Goal: Information Seeking & Learning: Find specific fact

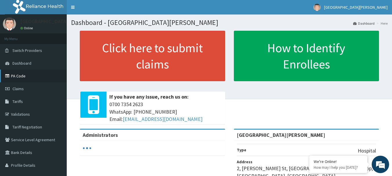
click at [31, 79] on link "PA Code" at bounding box center [33, 76] width 67 height 13
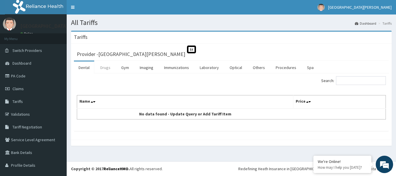
click at [105, 68] on link "Drugs" at bounding box center [105, 67] width 19 height 12
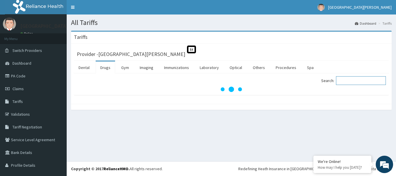
click at [353, 79] on input "Search:" at bounding box center [361, 80] width 50 height 9
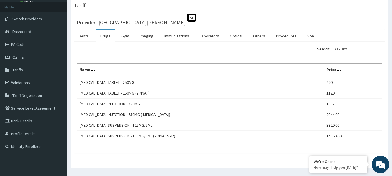
scroll to position [43, 0]
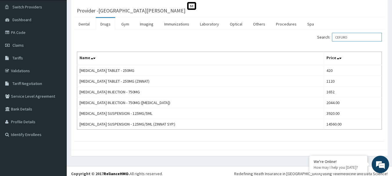
click at [361, 34] on input "CEFURO" at bounding box center [357, 37] width 50 height 9
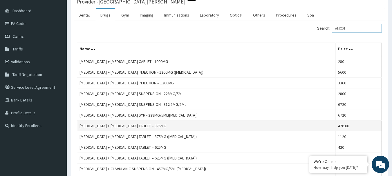
scroll to position [0, 0]
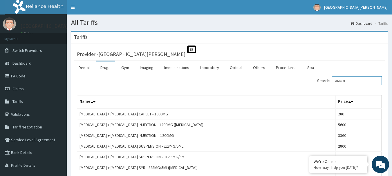
click at [353, 79] on input "AMOXI" at bounding box center [357, 80] width 50 height 9
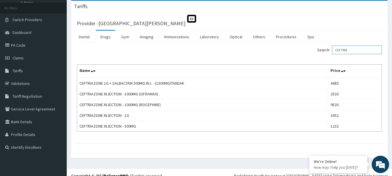
scroll to position [31, 0]
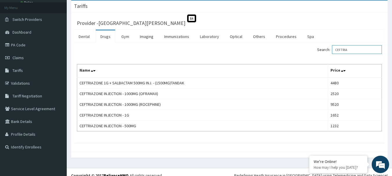
click at [355, 52] on input "CEFTRIA" at bounding box center [357, 49] width 50 height 9
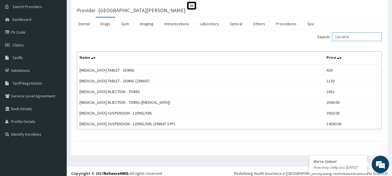
scroll to position [44, 0]
click at [361, 35] on input "CEFUROX" at bounding box center [357, 36] width 50 height 9
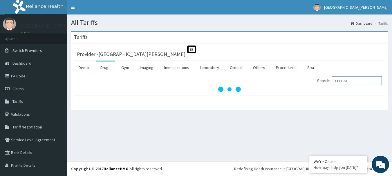
scroll to position [0, 0]
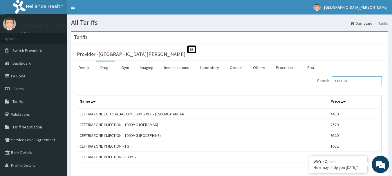
click at [360, 78] on input "CEFTRIA" at bounding box center [357, 80] width 50 height 9
click at [360, 78] on input "C" at bounding box center [357, 80] width 50 height 9
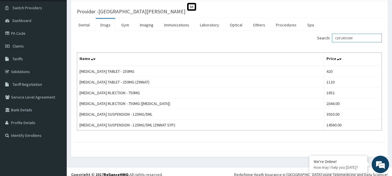
scroll to position [44, 0]
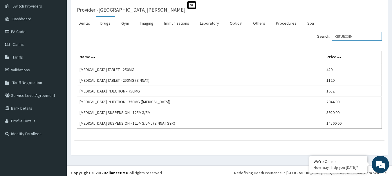
type input "CEFUROXIM"
